Goal: Transaction & Acquisition: Purchase product/service

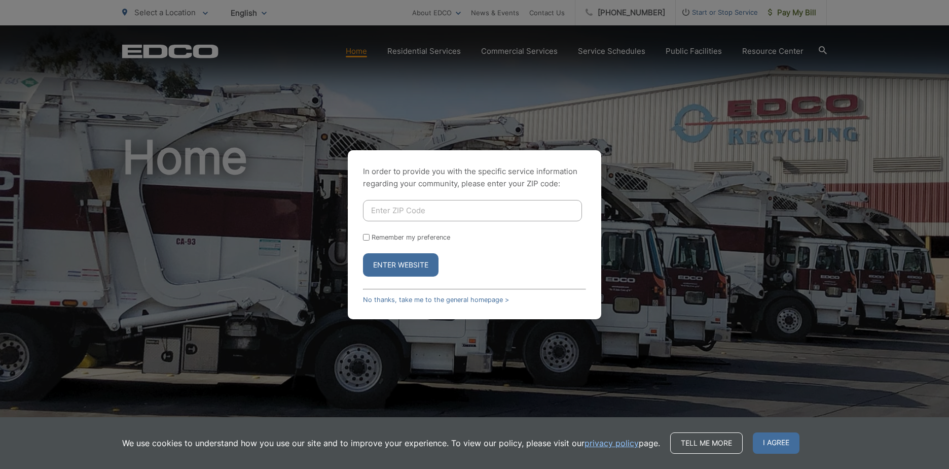
click at [390, 210] on input "Enter ZIP Code" at bounding box center [472, 210] width 219 height 21
type input "92110"
click at [393, 262] on button "Enter Website" at bounding box center [401, 264] width 76 height 23
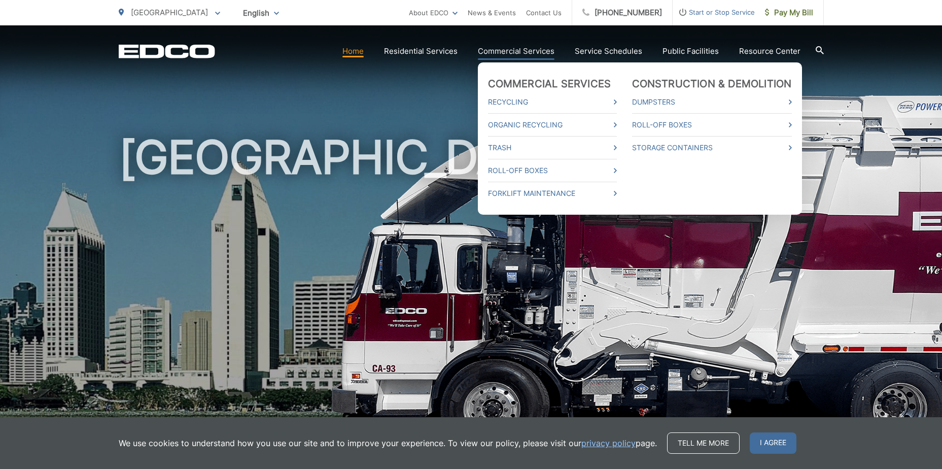
click at [524, 52] on link "Commercial Services" at bounding box center [516, 51] width 77 height 12
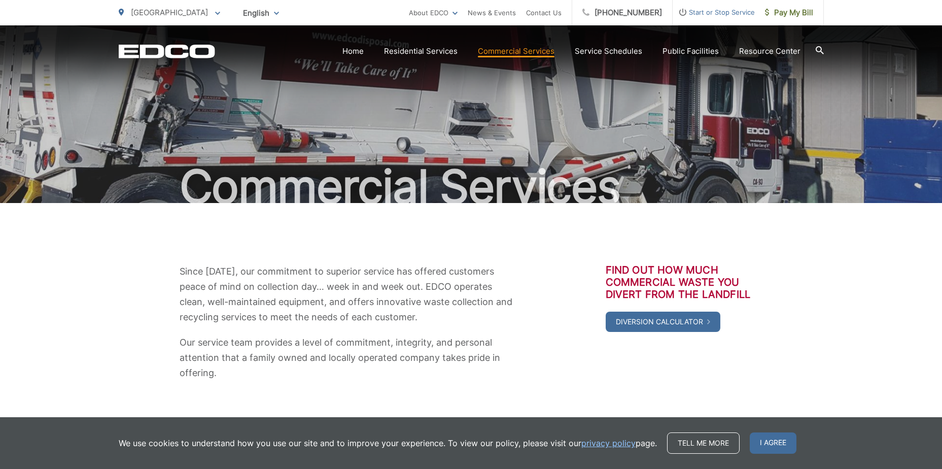
click at [808, 9] on span "Pay My Bill" at bounding box center [789, 13] width 48 height 12
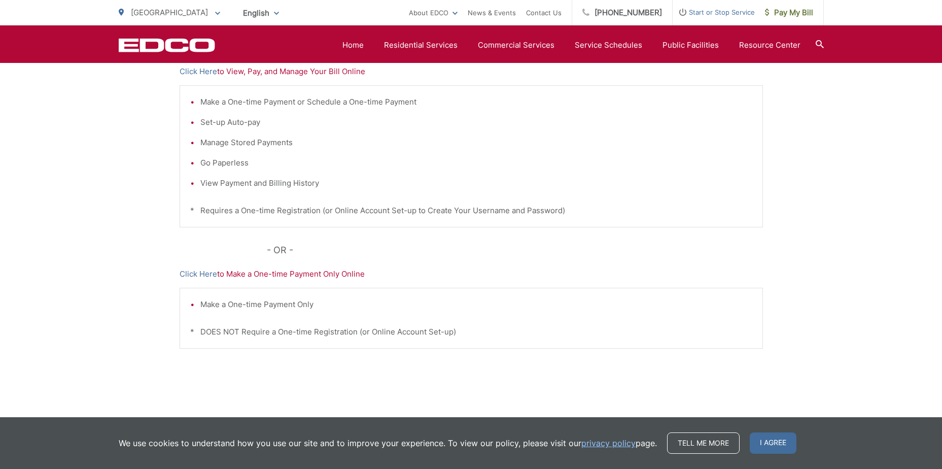
scroll to position [234, 0]
click at [339, 272] on p "Click Here to Make a One-time Payment Only Online" at bounding box center [471, 273] width 583 height 12
click at [200, 271] on link "Click Here" at bounding box center [199, 273] width 38 height 12
